Goal: Check status: Check status

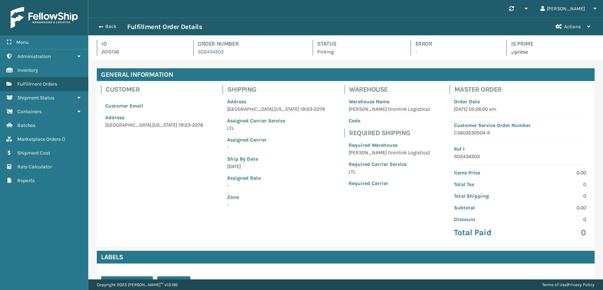
scroll to position [17, 514]
click at [108, 27] on button "Back" at bounding box center [111, 26] width 32 height 6
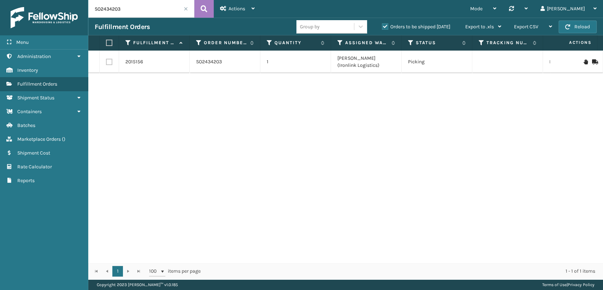
drag, startPoint x: 131, startPoint y: 6, endPoint x: 18, endPoint y: 2, distance: 113.1
click at [18, 0] on div "Menu Administration Inventory Fulfillment Orders Shipment Status Containers Bat…" at bounding box center [301, 0] width 603 height 0
paste input "3P294AQA"
drag, startPoint x: 144, startPoint y: 12, endPoint x: 83, endPoint y: 4, distance: 61.3
click at [83, 0] on div "Menu Administration Inventory Fulfillment Orders Shipment Status Containers Bat…" at bounding box center [301, 0] width 603 height 0
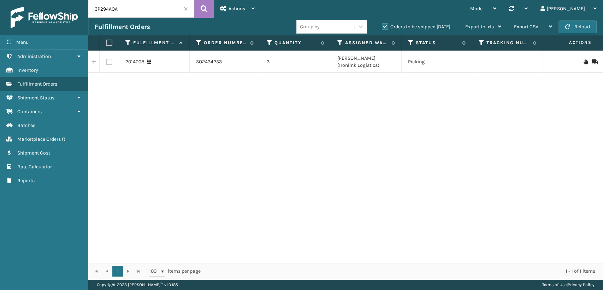
paste input "579EIWXG"
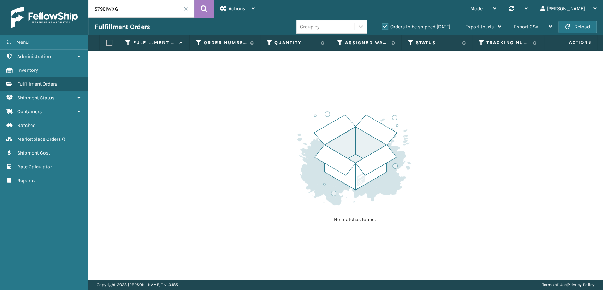
click at [385, 24] on label "Orders to be shipped [DATE]" at bounding box center [416, 27] width 69 height 6
click at [382, 24] on input "Orders to be shipped [DATE]" at bounding box center [382, 25] width 0 height 5
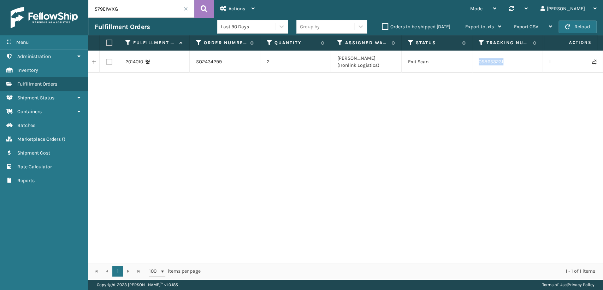
drag, startPoint x: 511, startPoint y: 63, endPoint x: 479, endPoint y: 65, distance: 32.2
click at [479, 65] on td "058653231" at bounding box center [507, 62] width 71 height 23
copy td "058653231"
drag, startPoint x: 148, startPoint y: 9, endPoint x: 55, endPoint y: 9, distance: 93.2
click at [54, 0] on div "Menu Administration Inventory Fulfillment Orders Shipment Status Containers Bat…" at bounding box center [301, 0] width 603 height 0
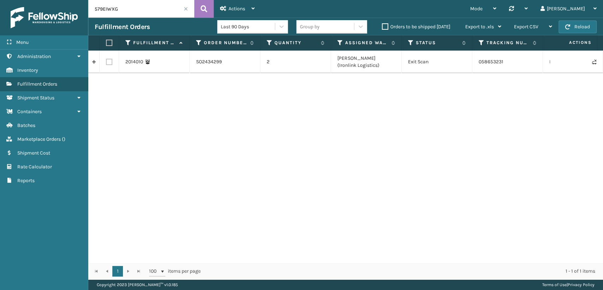
paste input "3ULIWMBT"
drag, startPoint x: 171, startPoint y: 10, endPoint x: 12, endPoint y: 7, distance: 158.9
click at [0, 0] on div "Menu Administration Inventory Fulfillment Orders Shipment Status Containers Bat…" at bounding box center [301, 0] width 603 height 0
paste input "6VWSS68M"
drag, startPoint x: 148, startPoint y: 5, endPoint x: 14, endPoint y: 2, distance: 133.5
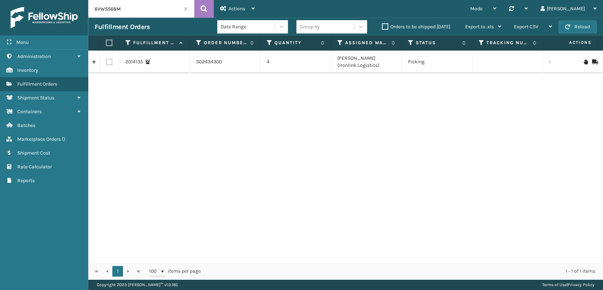
click at [14, 0] on div "Menu Administration Inventory Fulfillment Orders Shipment Status Containers Bat…" at bounding box center [301, 0] width 603 height 0
paste input "3ULIWMBT"
drag, startPoint x: 105, startPoint y: 9, endPoint x: 48, endPoint y: 9, distance: 56.9
click at [48, 0] on div "Menu Administration Inventory Fulfillment Orders Shipment Status Containers Bat…" at bounding box center [301, 0] width 603 height 0
paste input "P294AQA"
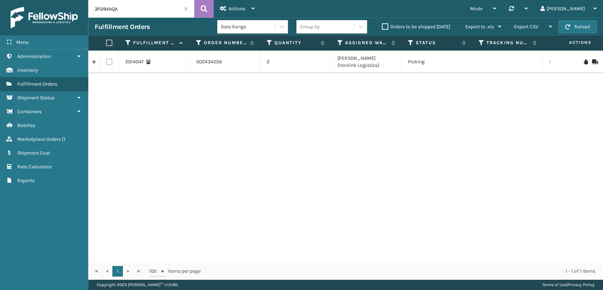
type input "3P294AQA"
